Goal: Complete application form

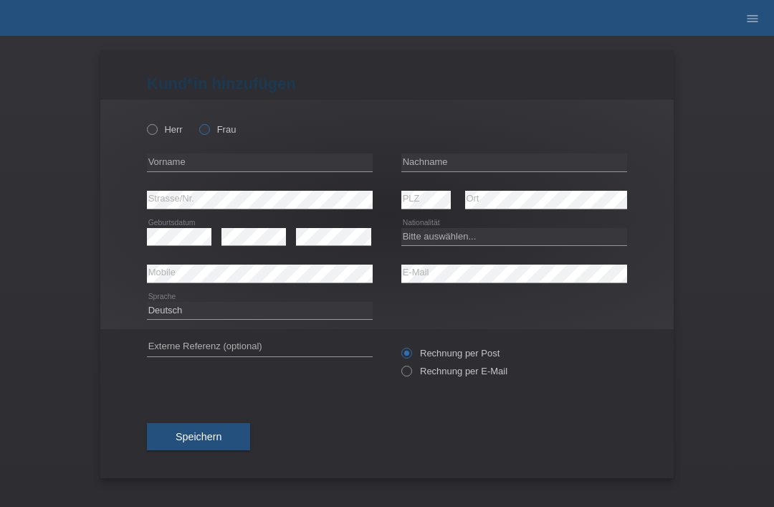
click at [222, 125] on label "Frau" at bounding box center [217, 129] width 37 height 11
click at [209, 125] on input "Frau" at bounding box center [203, 128] width 9 height 9
radio input "true"
click at [566, 167] on input "text" at bounding box center [515, 162] width 226 height 18
type input "[PERSON_NAME]"
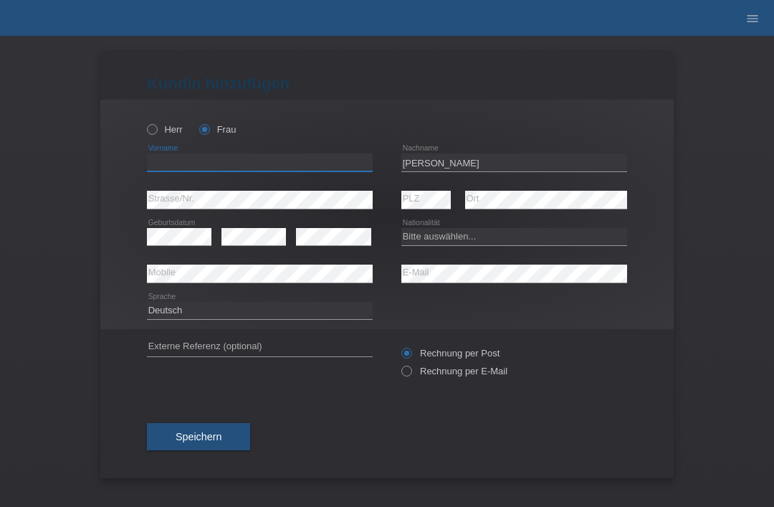
click at [295, 169] on input "text" at bounding box center [260, 162] width 226 height 18
type input "sophi<a julia"
click at [567, 243] on select "Bitte auswählen... Schweiz Deutschland Liechtenstein Österreich ------------ Af…" at bounding box center [515, 236] width 226 height 17
select select "CH"
click at [288, 291] on div "error Mobile" at bounding box center [260, 273] width 226 height 37
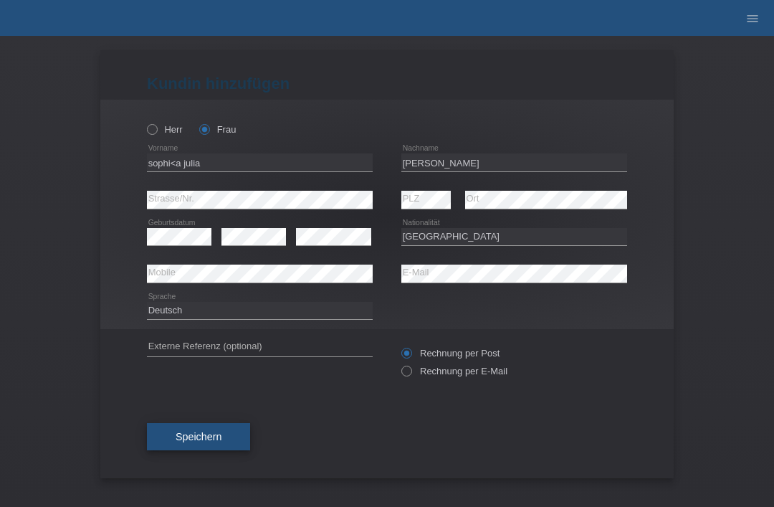
click at [224, 445] on button "Speichern" at bounding box center [198, 436] width 103 height 27
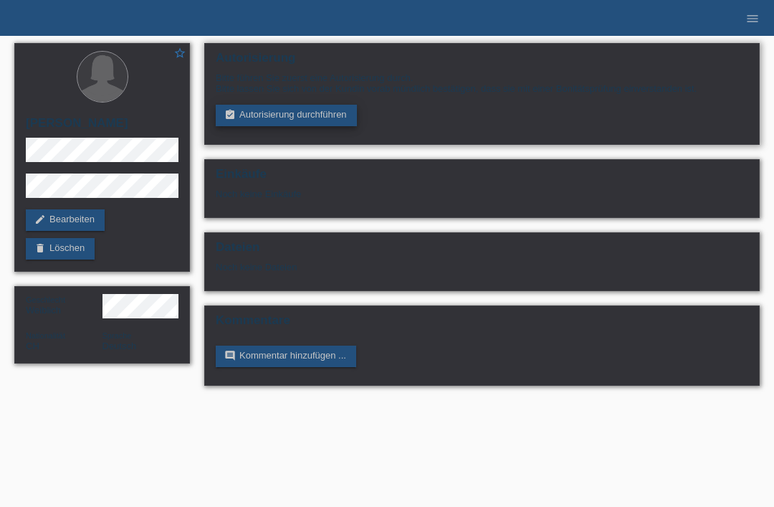
click at [272, 113] on link "assignment_turned_in Autorisierung durchführen" at bounding box center [286, 116] width 141 height 22
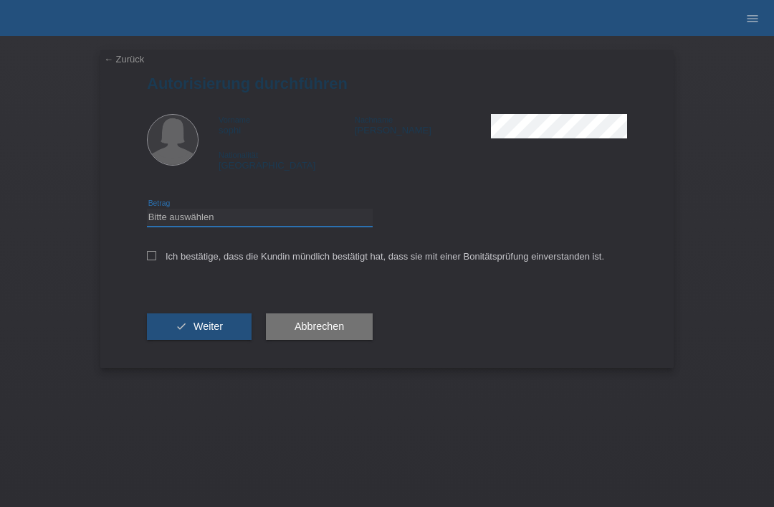
click at [168, 226] on select "Bitte auswählen CHF 1.00 - CHF 499.00 CHF 500.00 - CHF 1'999.00 CHF 2'000.00 - …" at bounding box center [260, 217] width 226 height 17
select select "3"
click at [141, 261] on div "← Zurück Autorisierung durchführen Vorname sophi Nachname Garcia Nationalität S…" at bounding box center [387, 209] width 574 height 318
click at [140, 265] on div "← Zurück Autorisierung durchführen Vorname sophi Nachname Garcia Nationalität S…" at bounding box center [387, 209] width 574 height 318
click at [143, 256] on div "← Zurück Autorisierung durchführen Vorname sophi Nachname Garcia Nationalität S…" at bounding box center [387, 209] width 574 height 318
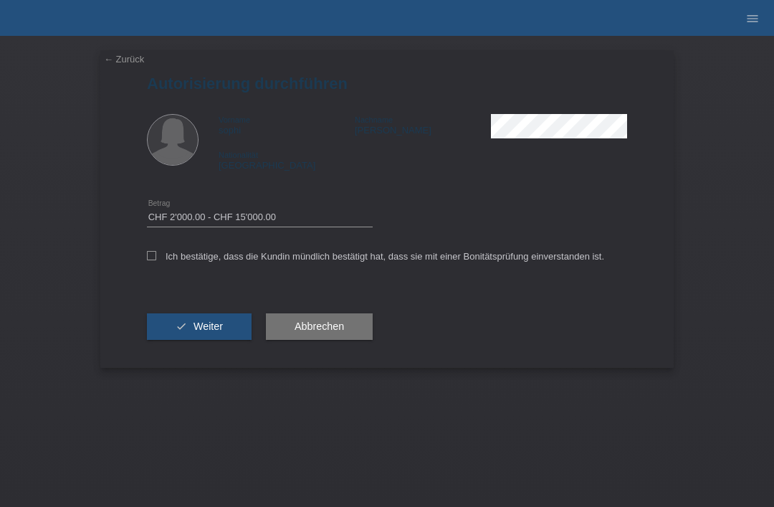
click at [142, 258] on div "← Zurück Autorisierung durchführen Vorname sophi Nachname Garcia Nationalität S…" at bounding box center [387, 209] width 574 height 318
click at [149, 259] on icon at bounding box center [151, 255] width 9 height 9
click at [149, 259] on input "Ich bestätige, dass die Kundin mündlich bestätigt hat, dass sie mit einer Bonit…" at bounding box center [151, 255] width 9 height 9
checkbox input "true"
click at [174, 331] on button "check Weiter" at bounding box center [199, 326] width 105 height 27
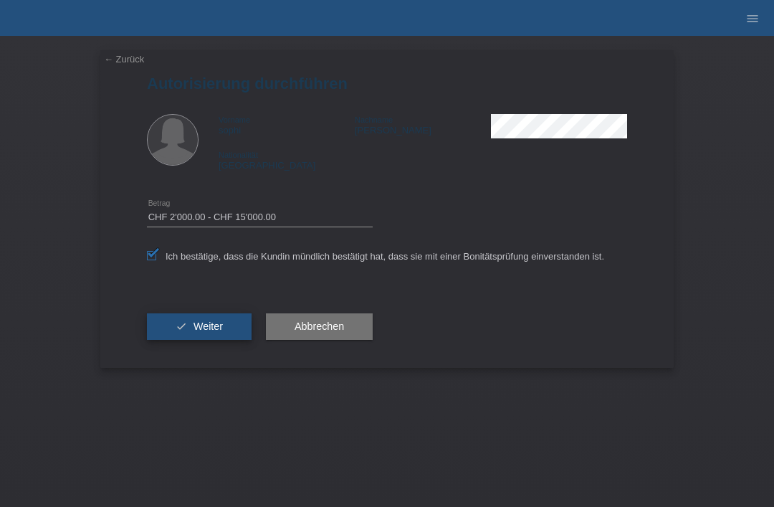
click at [162, 329] on button "check Weiter" at bounding box center [199, 326] width 105 height 27
click at [166, 338] on button "check Weiter" at bounding box center [199, 326] width 105 height 27
click at [173, 338] on button "check Weiter" at bounding box center [199, 326] width 105 height 27
click at [105, 290] on div "← Zurück Autorisierung durchführen Vorname sophi Nachname Garcia Nationalität S…" at bounding box center [387, 209] width 574 height 318
click at [80, 224] on div "← Zurück Autorisierung durchführen Vorname sophi Nachname Garcia Nationalität S…" at bounding box center [387, 271] width 774 height 471
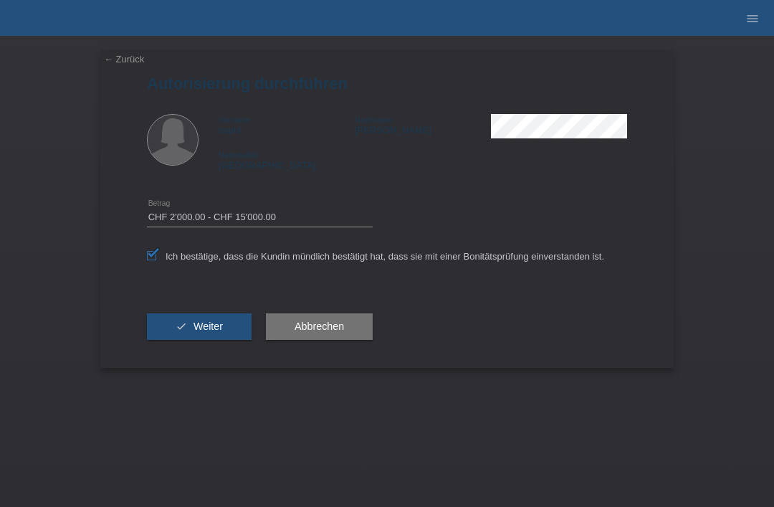
click at [105, 241] on div "← Zurück Autorisierung durchführen Vorname sophi Nachname Garcia Nationalität S…" at bounding box center [387, 209] width 574 height 318
click at [189, 336] on button "check Weiter" at bounding box center [199, 326] width 105 height 27
click at [193, 326] on button "check Weiter" at bounding box center [199, 326] width 105 height 27
click at [162, 333] on button "check Weiter" at bounding box center [199, 326] width 105 height 27
click at [186, 328] on icon "check" at bounding box center [181, 326] width 11 height 11
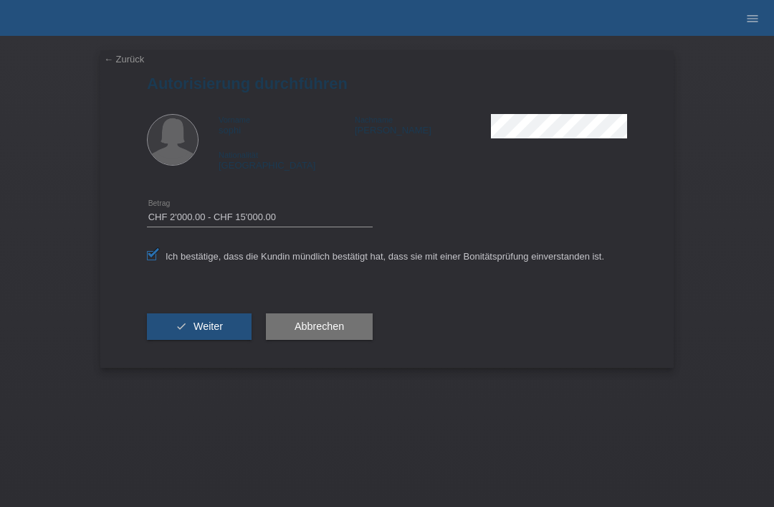
click at [113, 60] on link "← Zurück" at bounding box center [124, 59] width 40 height 11
click at [123, 59] on link "← Zurück" at bounding box center [124, 59] width 40 height 11
click at [117, 65] on link "← Zurück" at bounding box center [124, 59] width 40 height 11
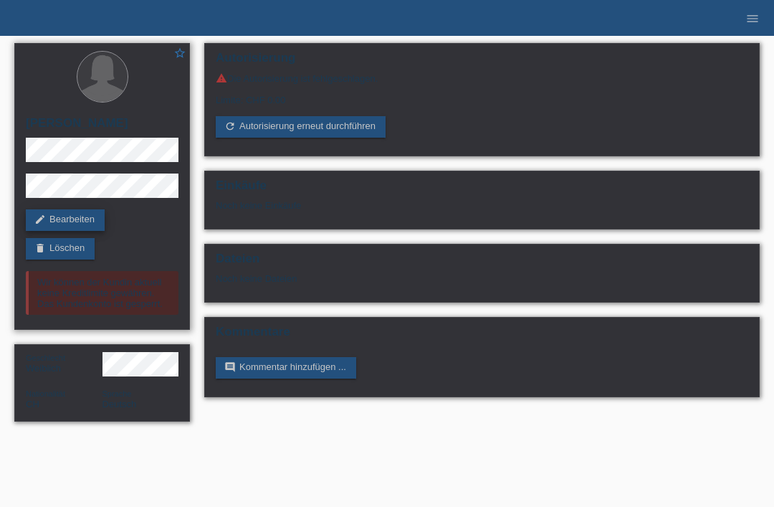
click at [44, 220] on icon "edit" at bounding box center [39, 219] width 11 height 11
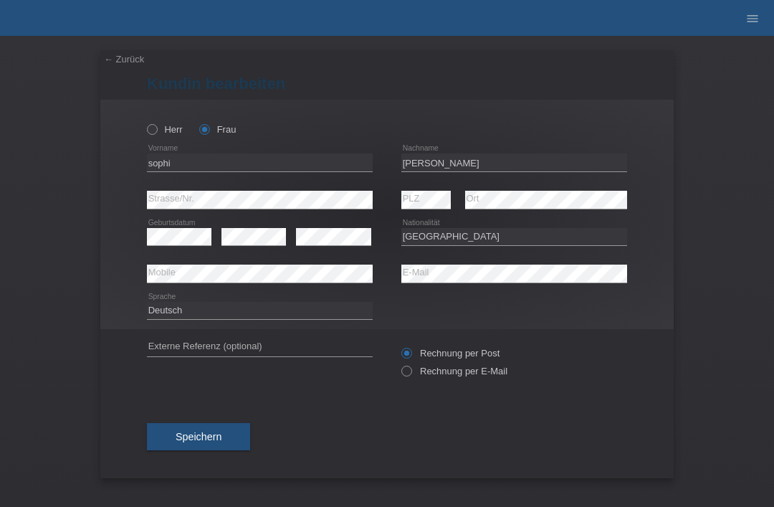
select select "CH"
click at [174, 427] on button "Speichern" at bounding box center [198, 436] width 103 height 27
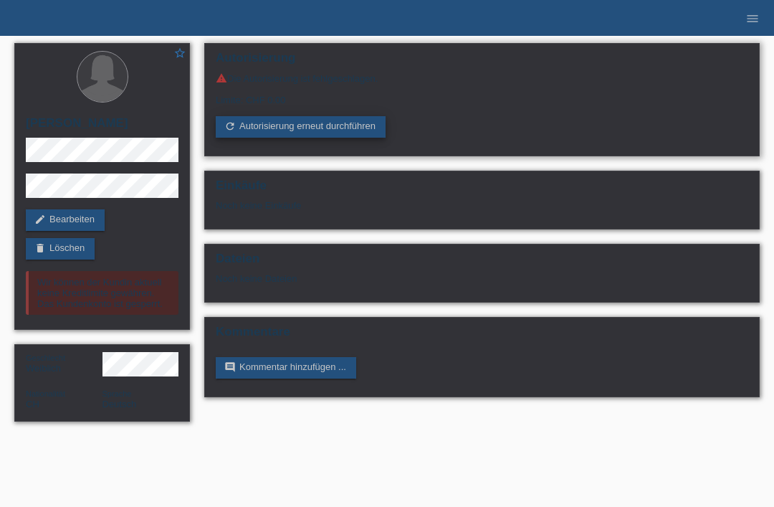
click at [265, 138] on link "refresh Autorisierung erneut durchführen" at bounding box center [301, 127] width 170 height 22
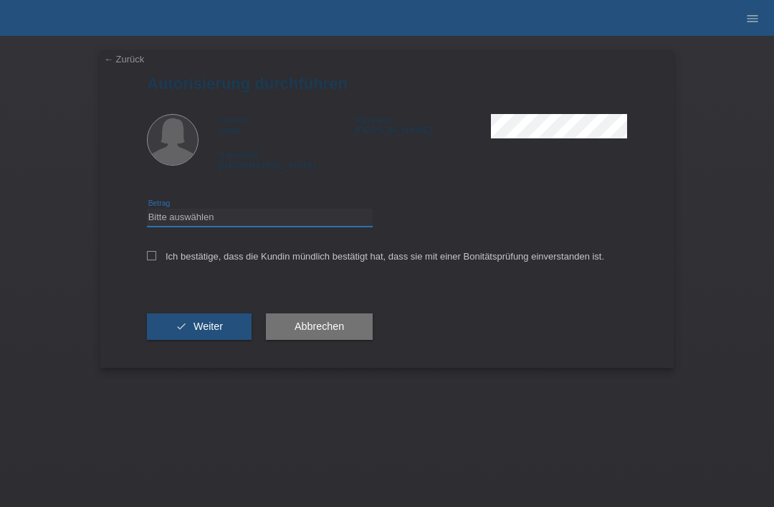
click at [188, 219] on select "Bitte auswählen CHF 1.00 - CHF 499.00 CHF 500.00 - CHF 1'999.00 CHF 2'000.00 - …" at bounding box center [260, 217] width 226 height 17
select select "3"
click at [143, 256] on div "← Zurück Autorisierung durchführen Vorname sophi Nachname [PERSON_NAME] Nationa…" at bounding box center [387, 209] width 574 height 318
click at [151, 255] on icon at bounding box center [151, 255] width 9 height 9
click at [151, 255] on input "Ich bestätige, dass die Kundin mündlich bestätigt hat, dass sie mit einer Bonit…" at bounding box center [151, 255] width 9 height 9
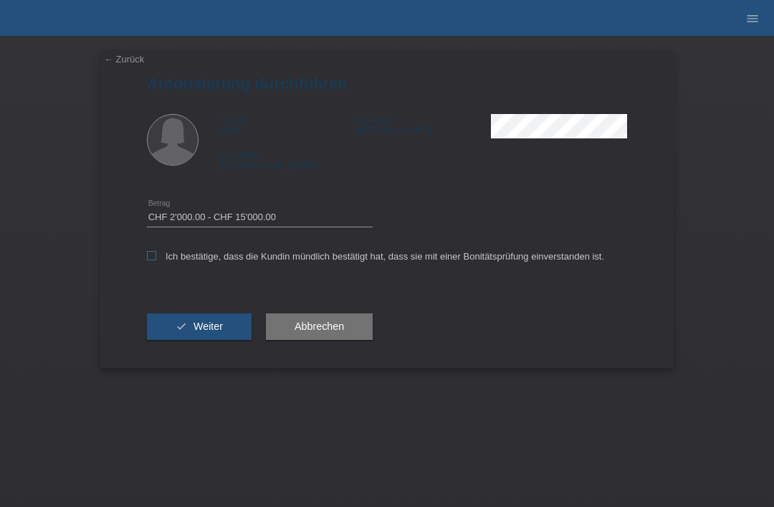
checkbox input "true"
click at [191, 331] on button "check Weiter" at bounding box center [199, 326] width 105 height 27
